Goal: Task Accomplishment & Management: Complete application form

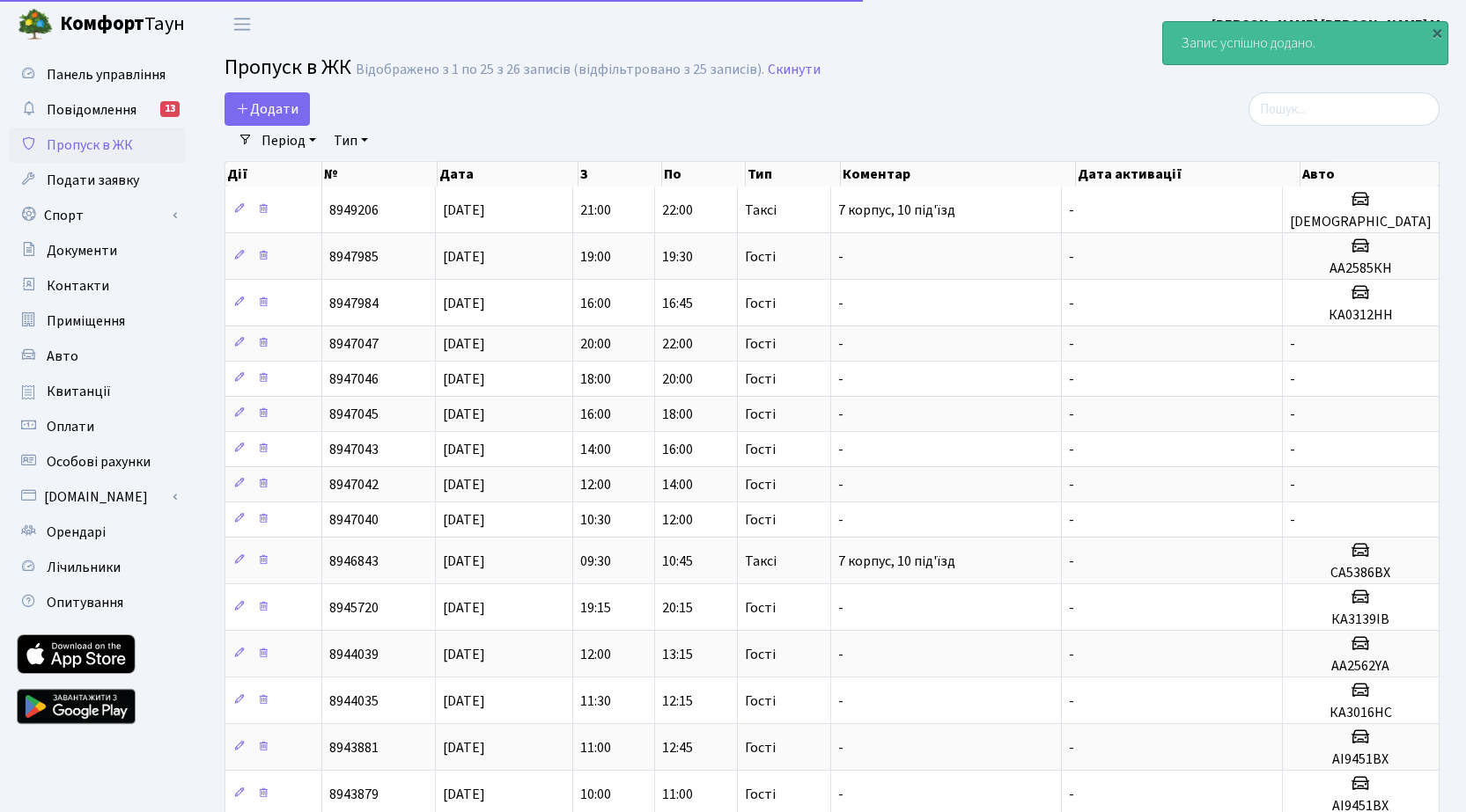
select select "25"
click at [294, 118] on span "Додати" at bounding box center [266, 108] width 62 height 19
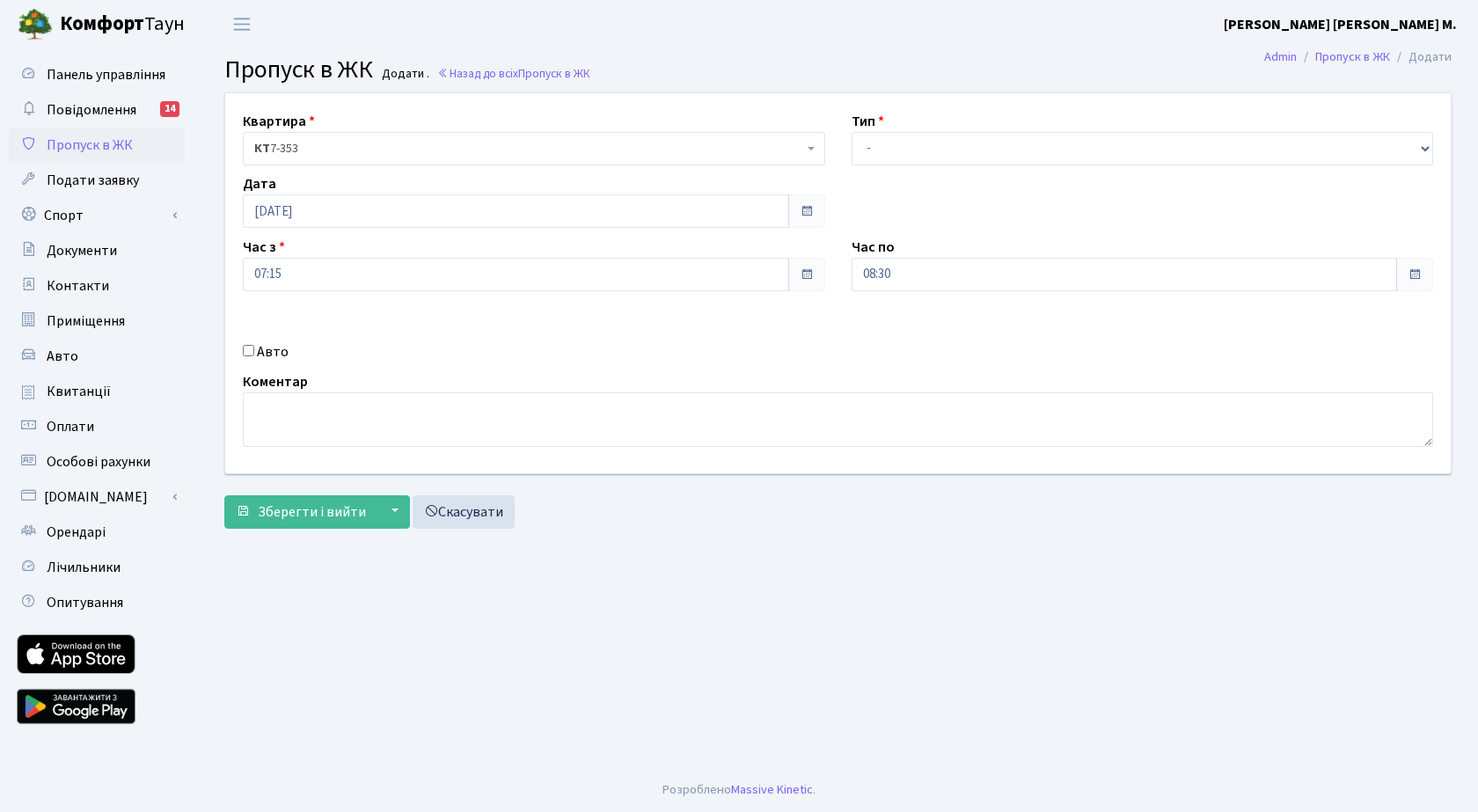
click at [256, 351] on div "Авто" at bounding box center [534, 351] width 609 height 21
click at [954, 148] on select "- Доставка Таксі Гості Сервіс" at bounding box center [1143, 148] width 583 height 33
select select "3"
click at [852, 132] on select "- Доставка Таксі Гості Сервіс" at bounding box center [1143, 148] width 583 height 33
click at [335, 507] on span "Зберегти і вийти" at bounding box center [312, 512] width 108 height 19
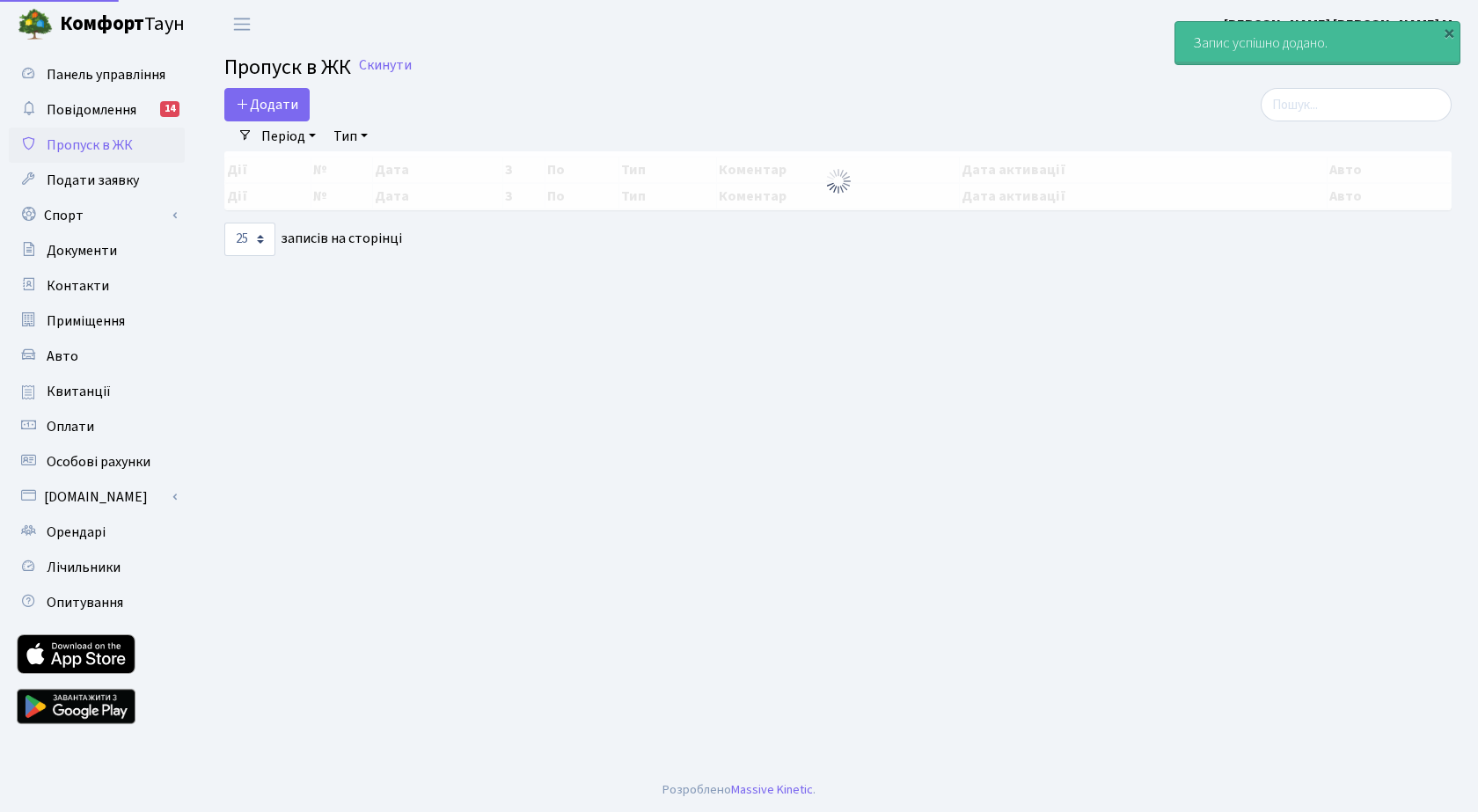
select select "25"
